Goal: Information Seeking & Learning: Learn about a topic

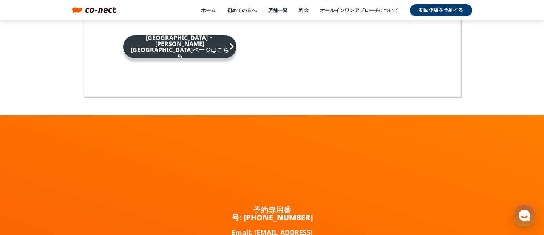
scroll to position [5009, 0]
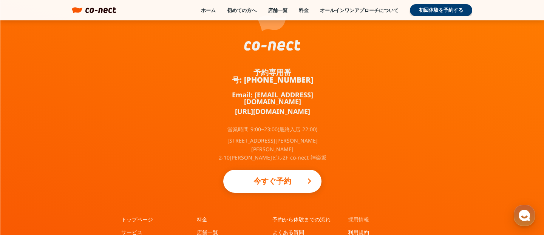
click at [352, 216] on link "採用情報" at bounding box center [358, 220] width 21 height 8
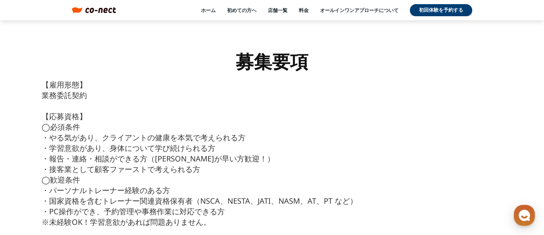
scroll to position [3568, 0]
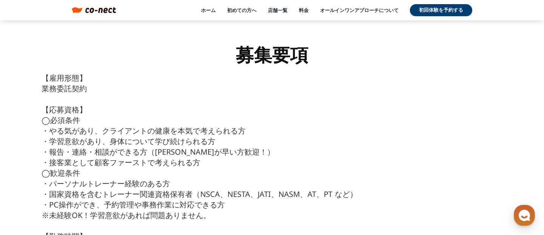
drag, startPoint x: 113, startPoint y: 194, endPoint x: 148, endPoint y: 194, distance: 34.4
click at [147, 194] on div "募集要項 【雇用形態】 業務委託契約 【応募資格】 ◯必須条件 ・やる気があり、クライアントの健康を本気で考えられる方 ・学習意欲があり、身体について学び続け…" at bounding box center [271, 238] width 483 height 434
drag, startPoint x: 136, startPoint y: 195, endPoint x: 158, endPoint y: 193, distance: 22.1
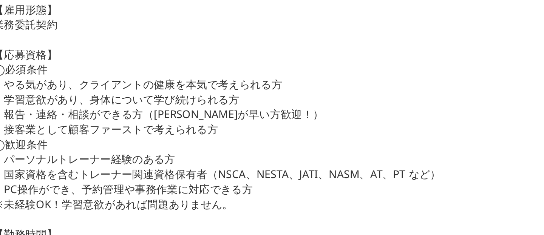
scroll to position [3571, 0]
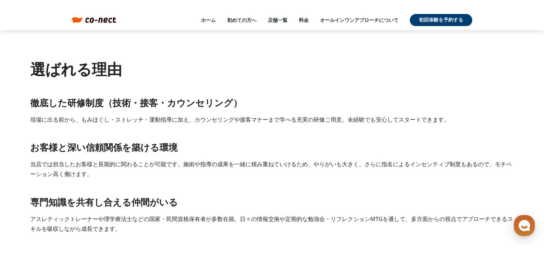
scroll to position [925, 0]
